Goal: Find specific page/section

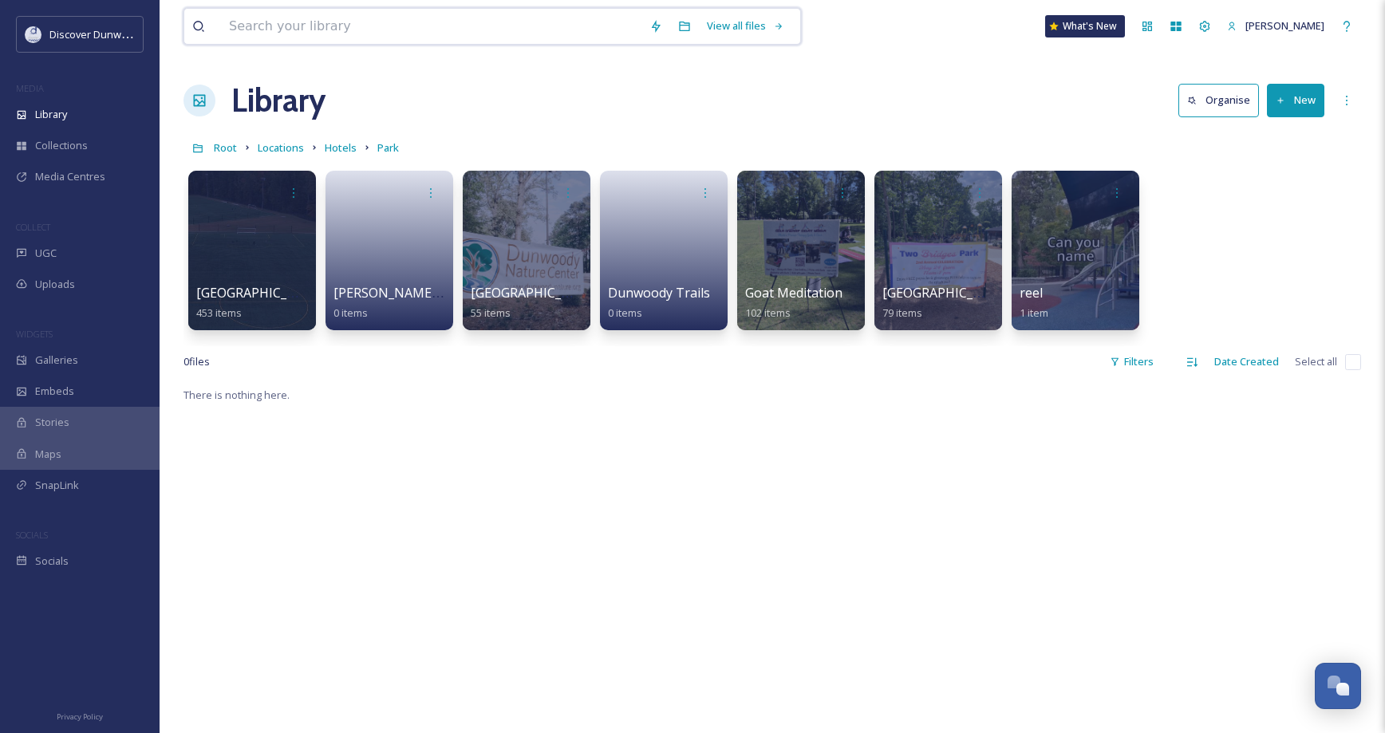
click at [554, 30] on input at bounding box center [431, 26] width 420 height 35
type input "brunch"
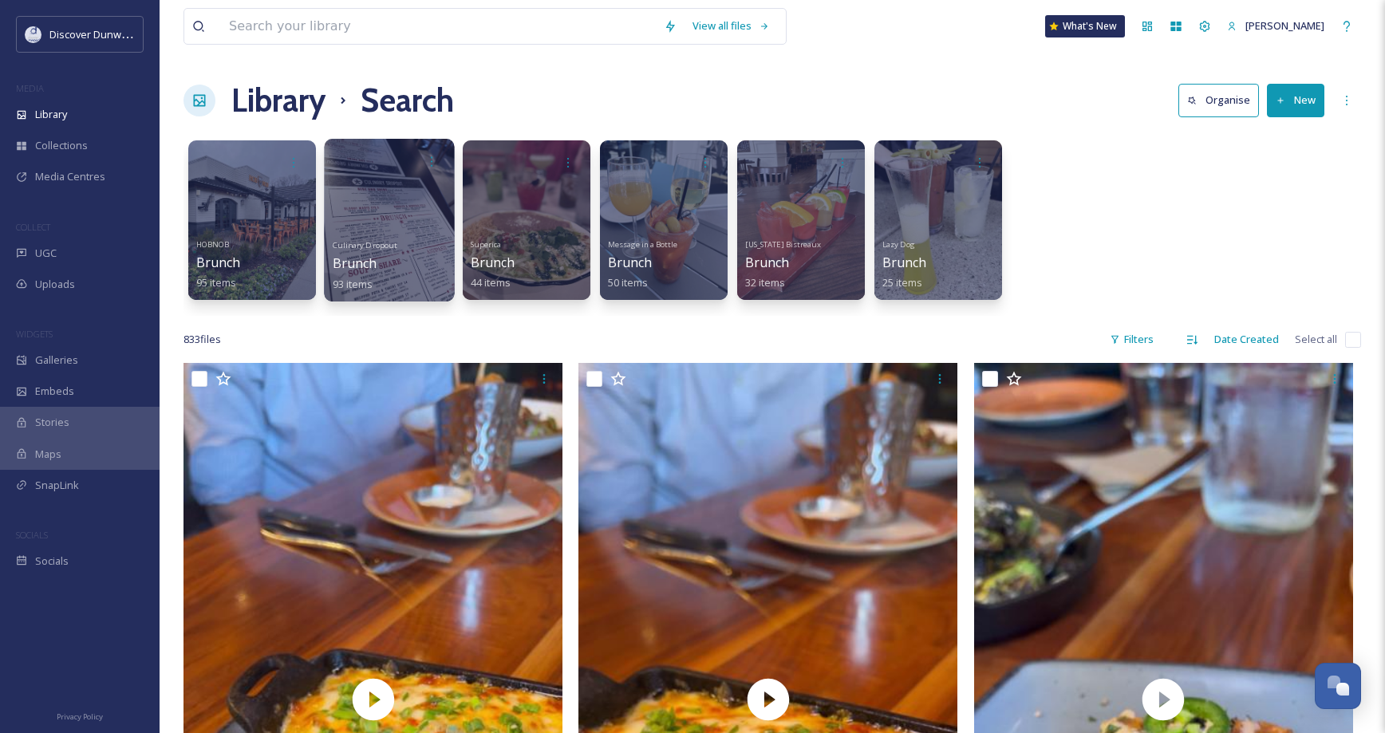
click at [388, 272] on div "Culinary Dropout Brunch 93 items" at bounding box center [390, 263] width 114 height 59
click at [431, 250] on div "Culinary Dropout Brunch 93 items" at bounding box center [390, 263] width 114 height 59
click at [400, 228] on div at bounding box center [389, 220] width 130 height 163
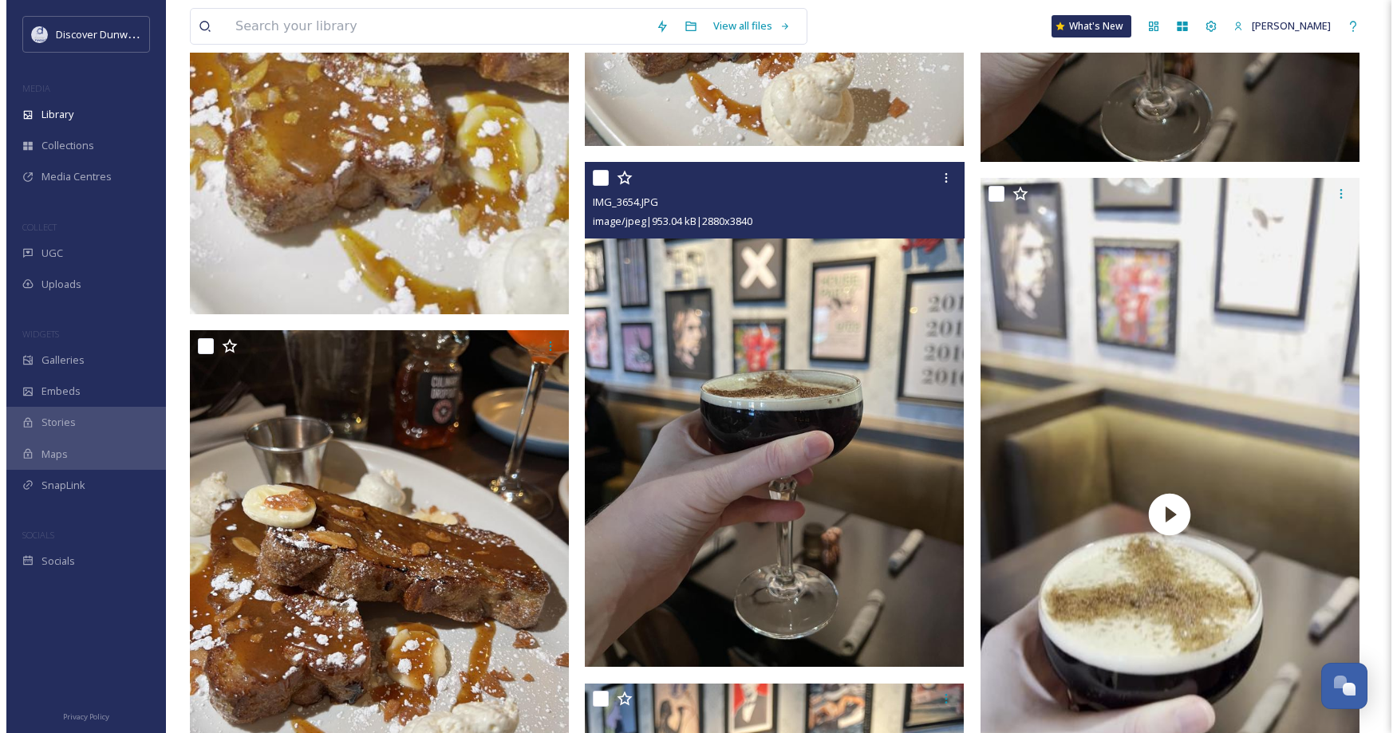
scroll to position [9590, 0]
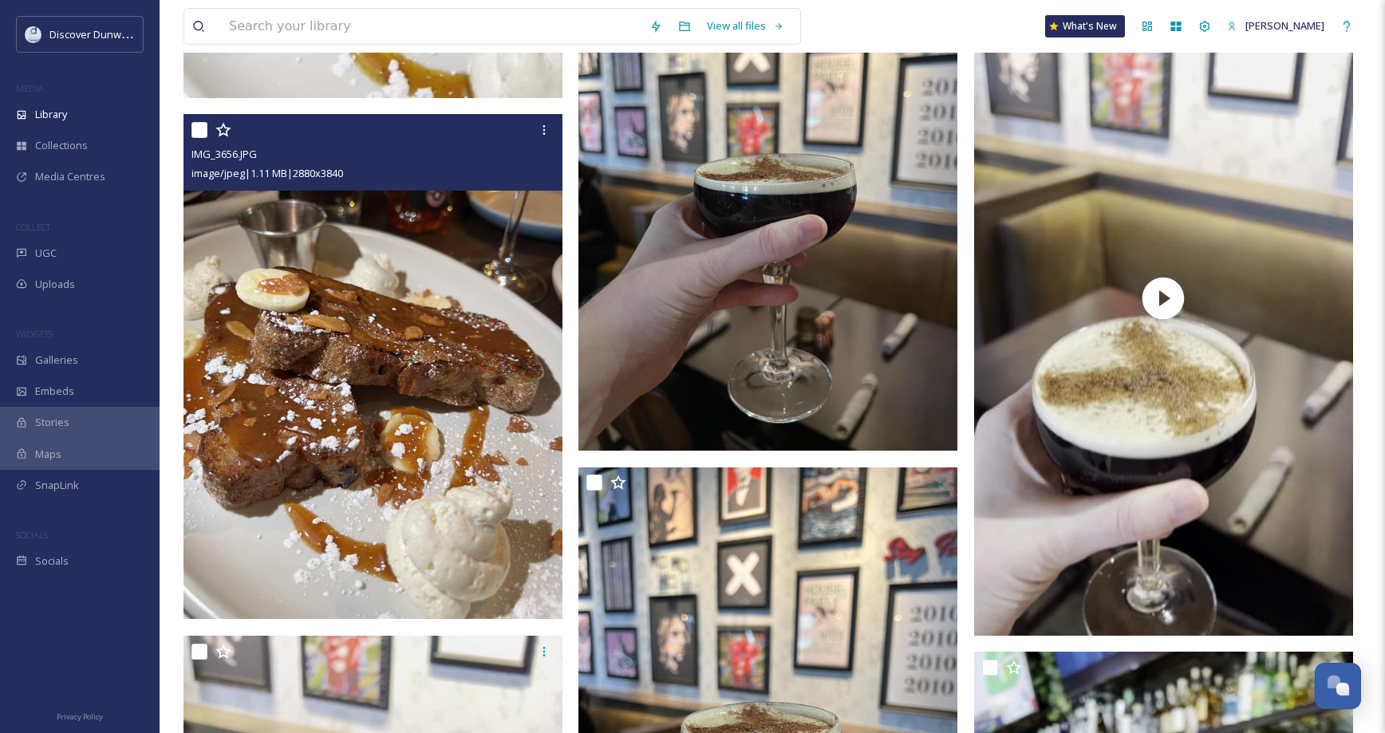
click at [453, 379] on img at bounding box center [372, 366] width 379 height 505
